Goal: Task Accomplishment & Management: Use online tool/utility

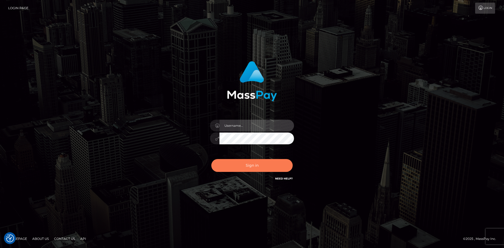
type input "alexstef"
click at [249, 166] on button "Sign in" at bounding box center [251, 165] width 81 height 13
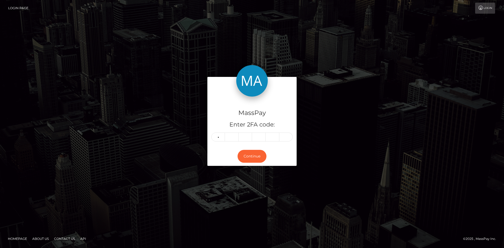
type input "5"
type input "3"
type input "1"
type input "4"
type input "8"
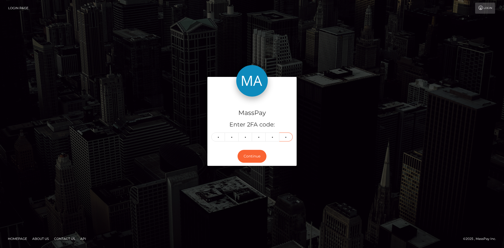
type input "9"
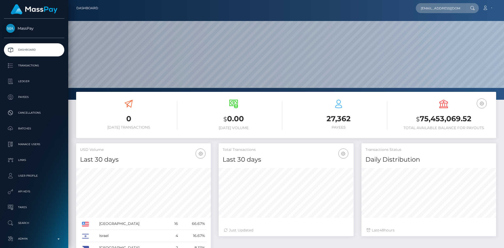
scroll to position [93, 135]
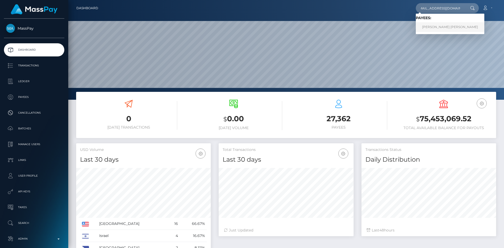
type input "jessjoness2442@gmail.com"
click at [428, 26] on link "Jesslyn Esther" at bounding box center [450, 27] width 68 height 10
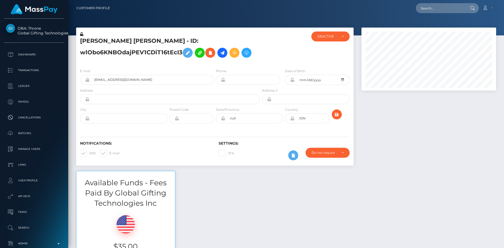
scroll to position [63, 135]
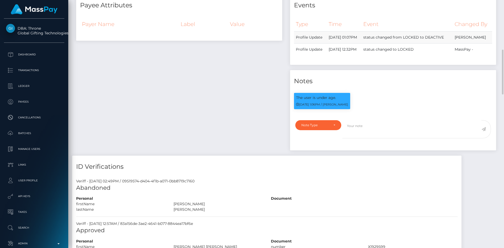
click at [427, 44] on td "status changed from LOCKED to DEACTIVE" at bounding box center [406, 37] width 91 height 12
drag, startPoint x: 499, startPoint y: 55, endPoint x: 498, endPoint y: 89, distance: 34.6
click at [493, 106] on div "Events Type Time Event Changed By" at bounding box center [393, 74] width 214 height 161
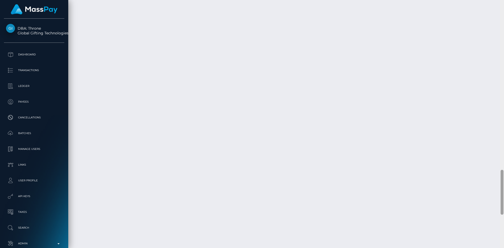
scroll to position [1118, 0]
drag, startPoint x: 503, startPoint y: 72, endPoint x: 490, endPoint y: 241, distance: 169.7
click at [490, 241] on div "Customer Profile Loading... Loading..." at bounding box center [285, 124] width 435 height 248
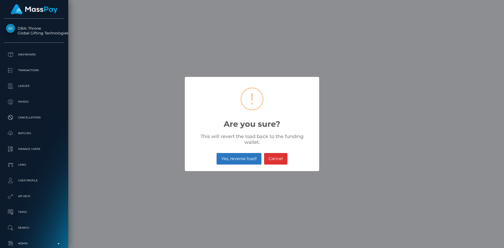
click at [251, 157] on button "Yes, reverse load!" at bounding box center [238, 159] width 45 height 12
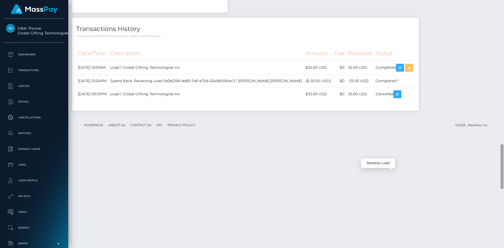
scroll to position [794, 0]
drag, startPoint x: 502, startPoint y: 208, endPoint x: 502, endPoint y: 149, distance: 58.8
click at [502, 149] on div at bounding box center [501, 166] width 3 height 45
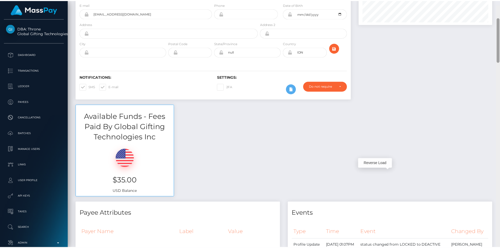
scroll to position [0, 0]
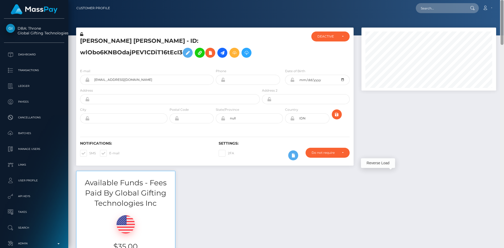
drag, startPoint x: 501, startPoint y: 153, endPoint x: 501, endPoint y: -5, distance: 158.2
click at [501, 0] on html "DBA: Throne Global Gifting Technologies Inc Dashboard Transactions Ledger Payee…" at bounding box center [252, 124] width 504 height 248
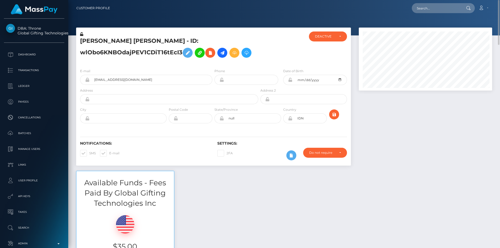
scroll to position [63, 134]
click at [427, 4] on input "text" at bounding box center [436, 8] width 49 height 10
paste input "[EMAIL_ADDRESS][DOMAIN_NAME]"
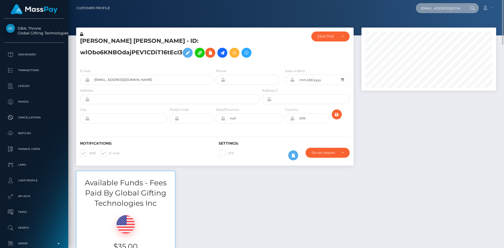
scroll to position [63, 135]
type input "[EMAIL_ADDRESS][DOMAIN_NAME]"
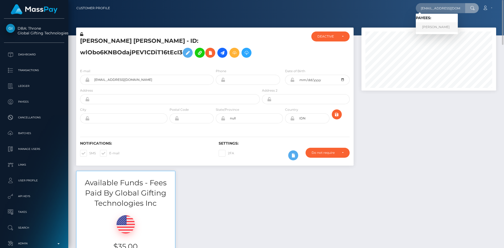
drag, startPoint x: 438, startPoint y: 27, endPoint x: 427, endPoint y: 27, distance: 11.3
click at [438, 27] on link "[PERSON_NAME]" at bounding box center [437, 27] width 42 height 10
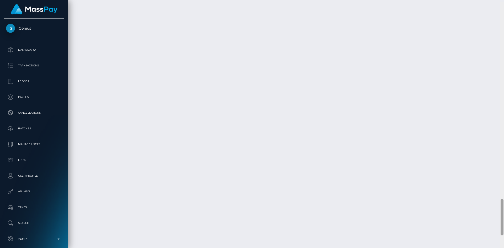
scroll to position [1338, 0]
drag, startPoint x: 501, startPoint y: 31, endPoint x: 490, endPoint y: 221, distance: 189.9
click at [490, 221] on div "Customer Profile Loading... Loading..." at bounding box center [285, 124] width 435 height 248
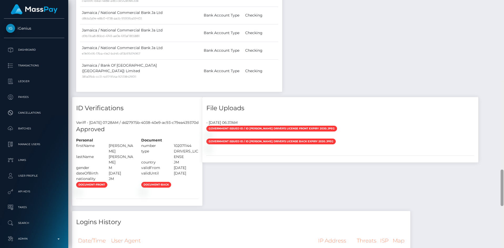
scroll to position [0, 0]
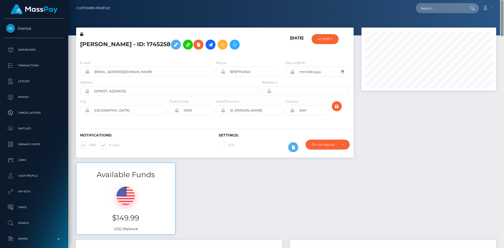
drag, startPoint x: 501, startPoint y: 206, endPoint x: 503, endPoint y: -7, distance: 213.6
click at [503, 0] on html "iGenius Dashboard Transactions Ledger Payees Cancellations Links" at bounding box center [252, 124] width 504 height 248
click at [373, 117] on div at bounding box center [428, 95] width 142 height 135
